Goal: Navigation & Orientation: Find specific page/section

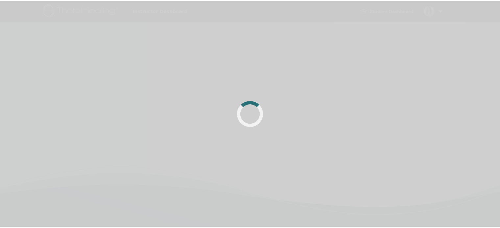
scroll to position [33, 0]
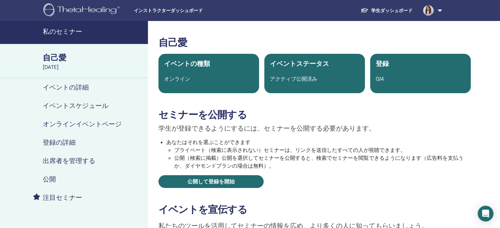
click at [81, 31] on font "私のセミナー" at bounding box center [62, 31] width 39 height 9
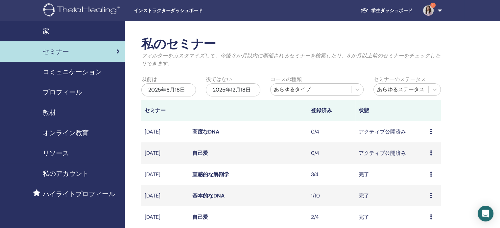
click at [205, 133] on font "高度なDNA" at bounding box center [205, 131] width 27 height 7
